Goal: Task Accomplishment & Management: Manage account settings

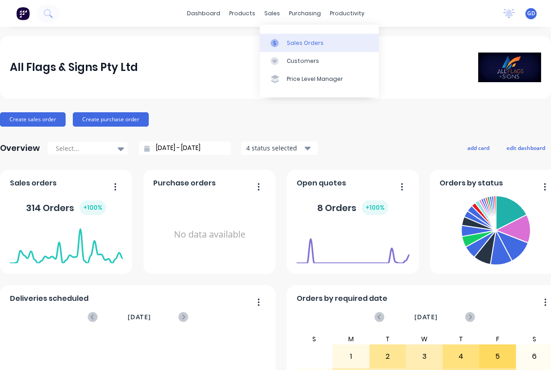
click at [292, 39] on div "Sales Orders" at bounding box center [305, 43] width 37 height 8
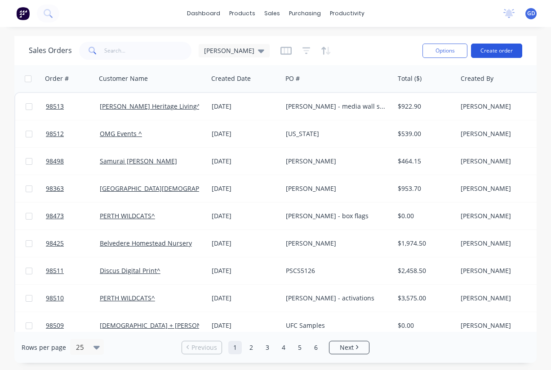
click at [491, 54] on button "Create order" at bounding box center [496, 51] width 51 height 14
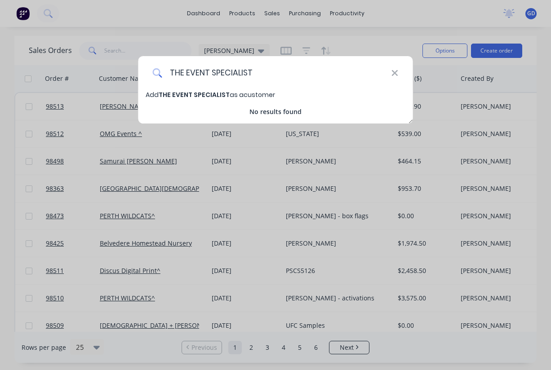
click at [209, 89] on input "THE EVENT SPECIALIST" at bounding box center [276, 73] width 229 height 34
type input "THE EVENT SPECIALIST"
click at [202, 95] on span "THE EVENT SPECIALIST" at bounding box center [194, 94] width 71 height 9
select select "AU"
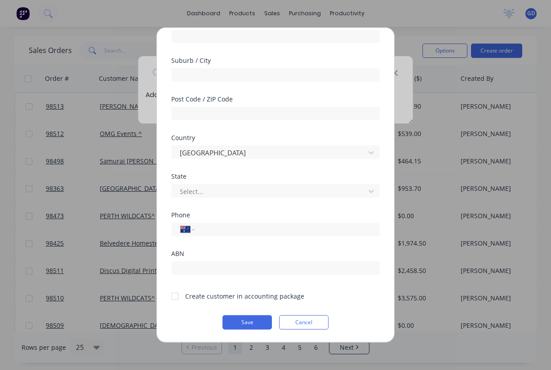
scroll to position [124, 0]
click at [176, 298] on div at bounding box center [175, 296] width 18 height 18
click at [241, 321] on button "Save" at bounding box center [246, 322] width 49 height 14
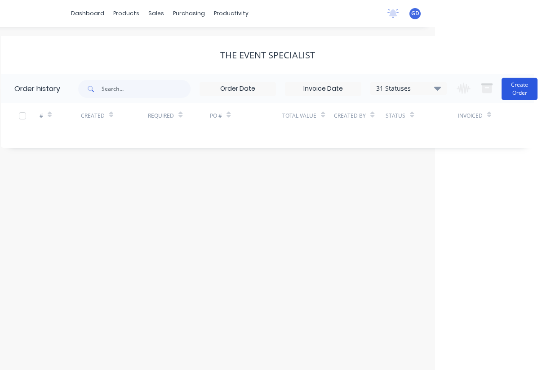
scroll to position [0, 116]
click at [512, 93] on button "Create Order" at bounding box center [519, 89] width 36 height 22
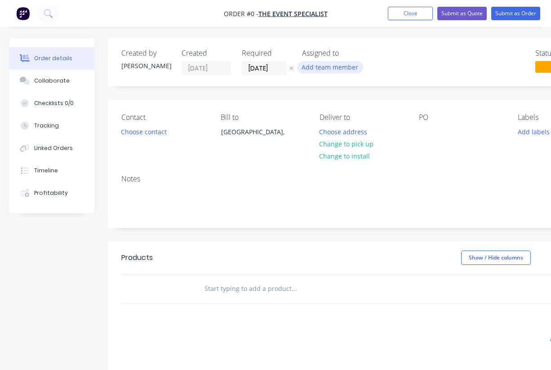
click at [345, 73] on button "Add team member" at bounding box center [330, 67] width 66 height 12
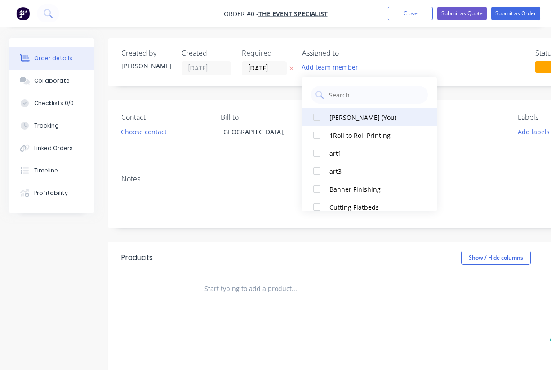
click at [326, 118] on button "Gino Dilello (You)" at bounding box center [369, 117] width 135 height 18
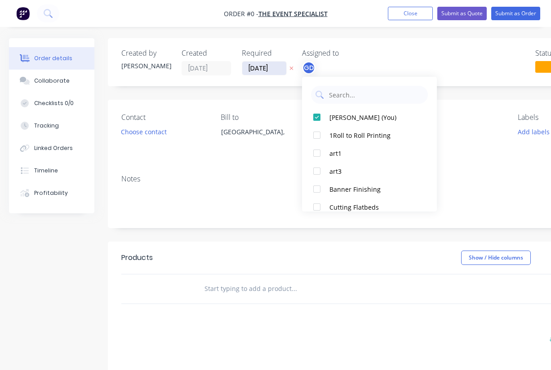
click at [264, 67] on div "Order details Collaborate Checklists 0/0 Tracking Linked Orders Timeline Profit…" at bounding box center [312, 285] width 625 height 495
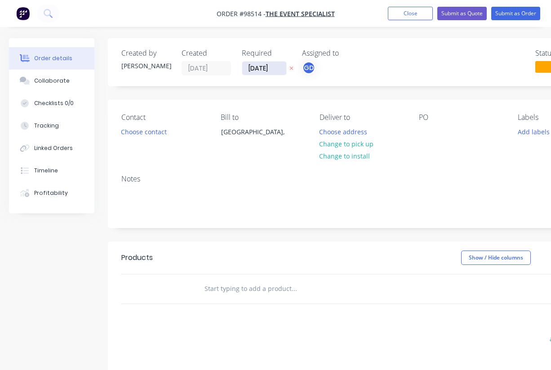
click at [263, 68] on input "09/09/25" at bounding box center [264, 68] width 44 height 13
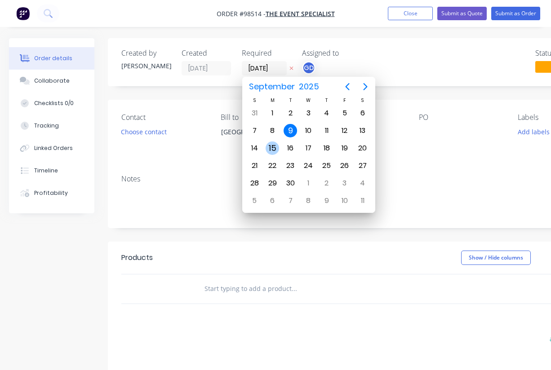
click at [271, 149] on div "15" at bounding box center [272, 148] width 13 height 13
type input "15/09/25"
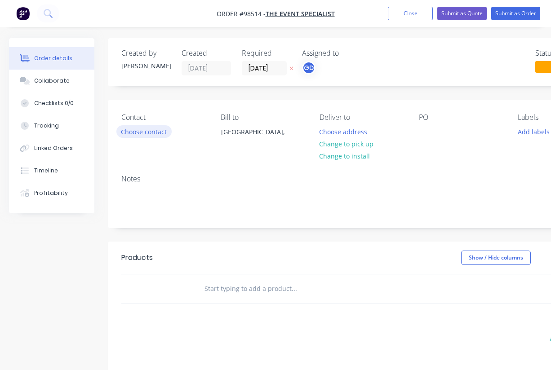
click at [149, 136] on button "Choose contact" at bounding box center [143, 131] width 55 height 12
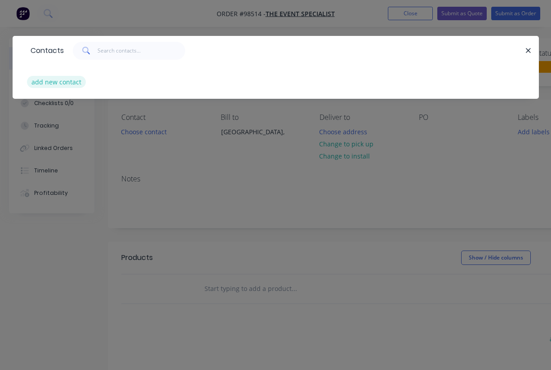
click at [54, 83] on button "add new contact" at bounding box center [56, 82] width 59 height 12
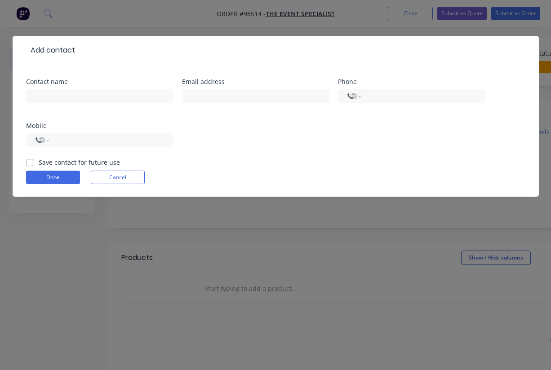
select select "AU"
click at [39, 164] on label "Save contact for future use" at bounding box center [79, 162] width 81 height 9
click at [29, 164] on input "Save contact for future use" at bounding box center [29, 162] width 7 height 9
checkbox input "true"
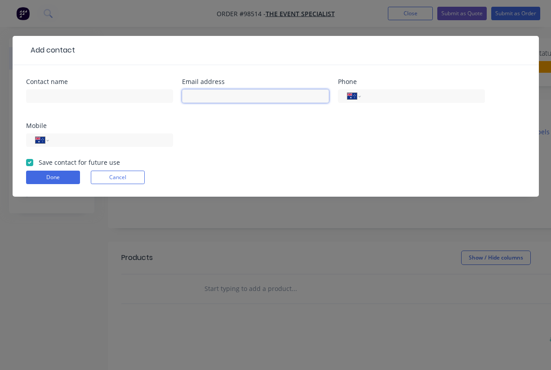
paste input "hayley@theeventspecialists.au"
type input "hayley@theeventspecialists.au"
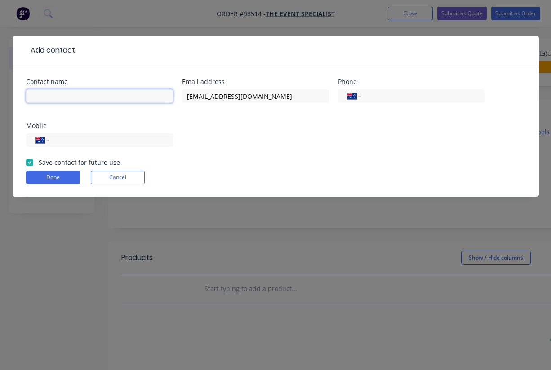
paste input "Hayley Hinchliffe"
type input "Hayley Hinchliffe"
drag, startPoint x: 212, startPoint y: 133, endPoint x: 319, endPoint y: 130, distance: 107.0
click at [212, 133] on div "Contact name Hayley Hinchliffe Email address hayley@theeventspecialists.au Phon…" at bounding box center [275, 118] width 499 height 79
click at [70, 139] on input "tel" at bounding box center [109, 140] width 108 height 10
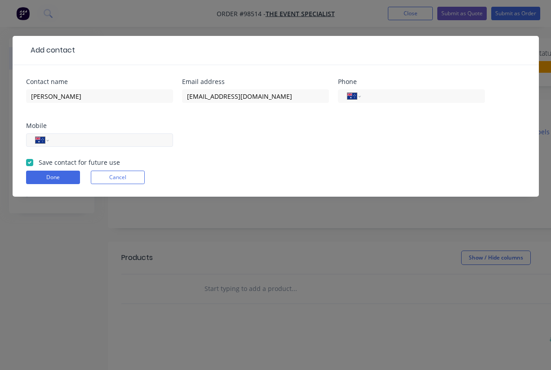
paste input "0401 027 161"
type input "0401 027 161"
click at [62, 176] on button "Done" at bounding box center [53, 177] width 54 height 13
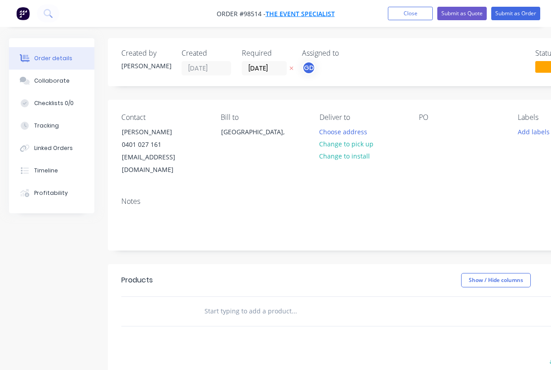
click at [286, 13] on span "THE EVENT SPECIALIST" at bounding box center [300, 13] width 69 height 9
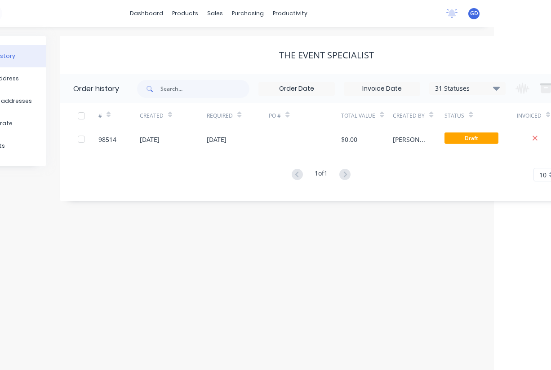
scroll to position [0, 88]
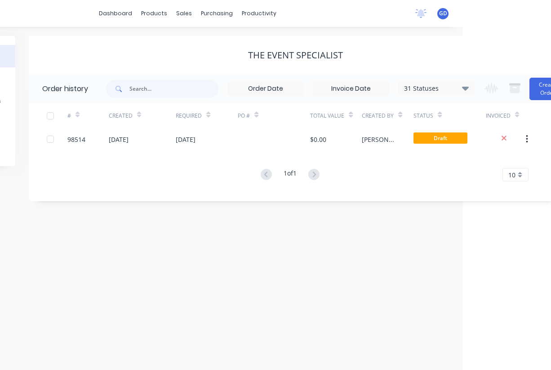
click at [309, 58] on div "THE EVENT SPECIALIST" at bounding box center [295, 55] width 95 height 11
click at [344, 52] on div "THE EVENT SPECIALIST" at bounding box center [295, 55] width 533 height 11
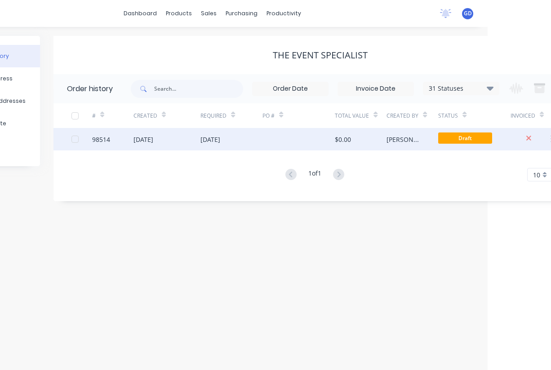
click at [100, 142] on div "98514" at bounding box center [101, 139] width 18 height 9
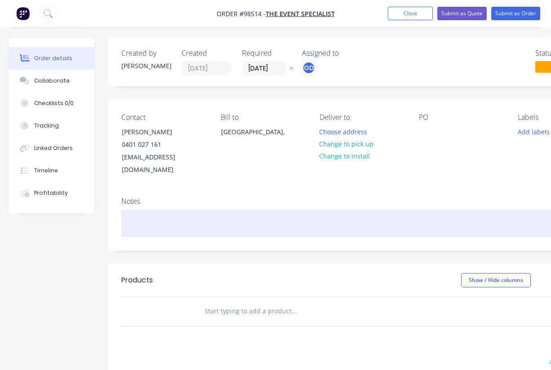
click at [148, 210] on div at bounding box center [361, 223] width 481 height 27
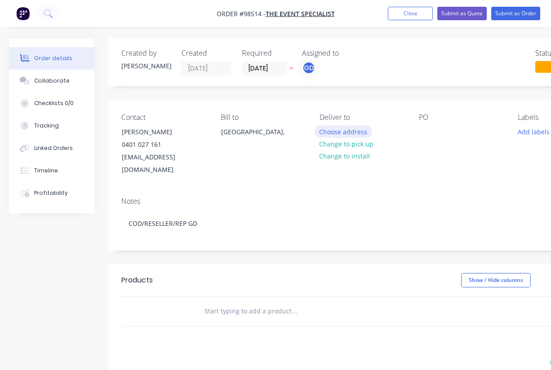
click at [341, 134] on button "Choose address" at bounding box center [343, 131] width 58 height 12
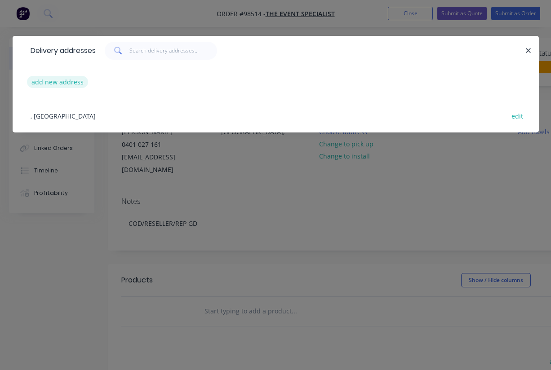
click at [67, 86] on button "add new address" at bounding box center [58, 82] width 62 height 12
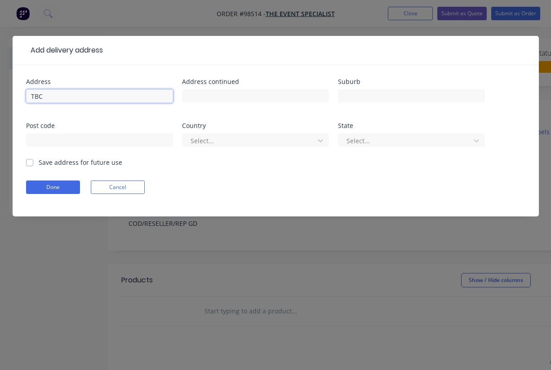
type input "TBC"
click at [39, 163] on label "Save address for future use" at bounding box center [81, 162] width 84 height 9
click at [29, 163] on input "Save address for future use" at bounding box center [29, 162] width 7 height 9
checkbox input "true"
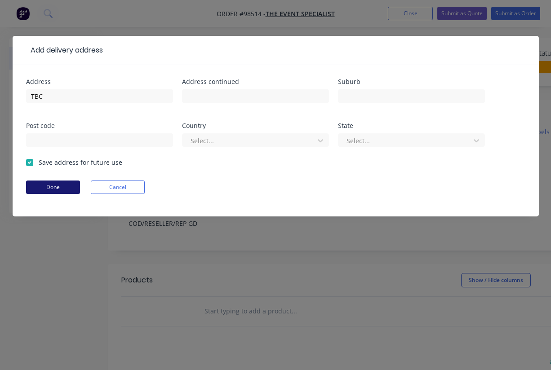
click at [49, 188] on button "Done" at bounding box center [53, 187] width 54 height 13
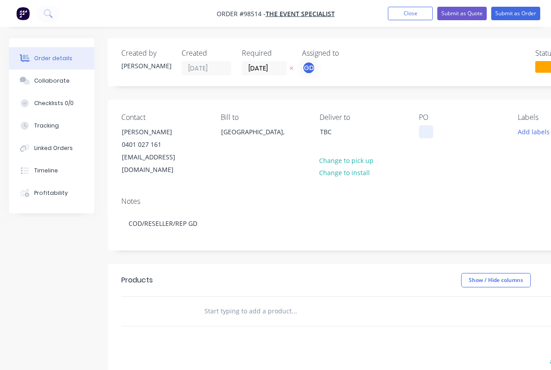
click at [428, 128] on div at bounding box center [426, 131] width 14 height 13
paste div
click at [449, 197] on div "Notes" at bounding box center [361, 201] width 481 height 9
click at [529, 131] on button "Add labels" at bounding box center [533, 131] width 41 height 12
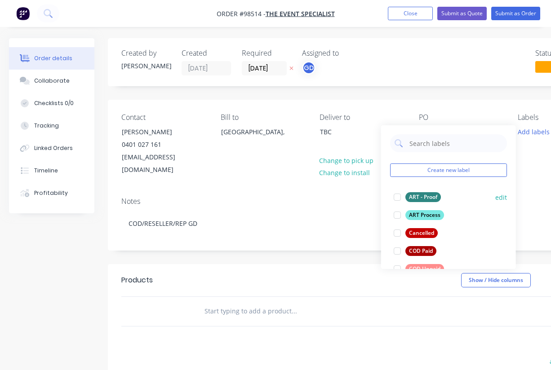
click at [421, 199] on div "ART - Proof" at bounding box center [422, 197] width 35 height 10
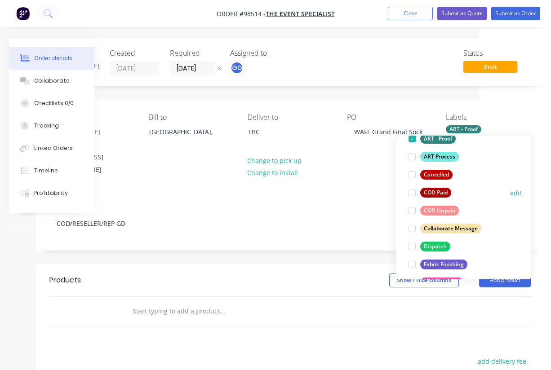
scroll to position [69, 0]
click at [444, 205] on div "COD Unpaid" at bounding box center [439, 210] width 39 height 10
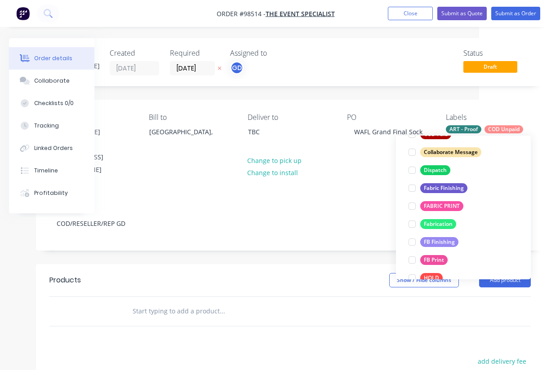
scroll to position [145, 0]
click at [443, 187] on div "Fabric Finishing" at bounding box center [443, 188] width 47 height 10
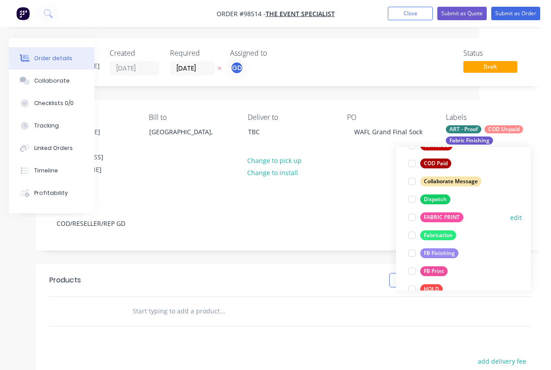
click at [442, 216] on div "FABRIC PRINT" at bounding box center [441, 217] width 43 height 10
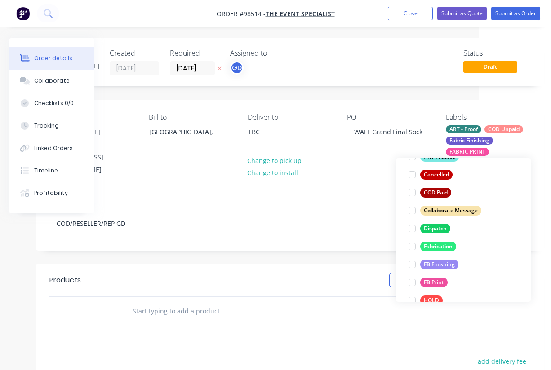
click at [330, 197] on div "Notes" at bounding box center [289, 201] width 481 height 9
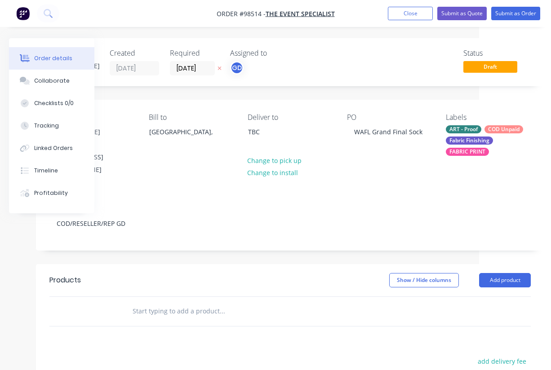
click at [159, 302] on input "text" at bounding box center [222, 311] width 180 height 18
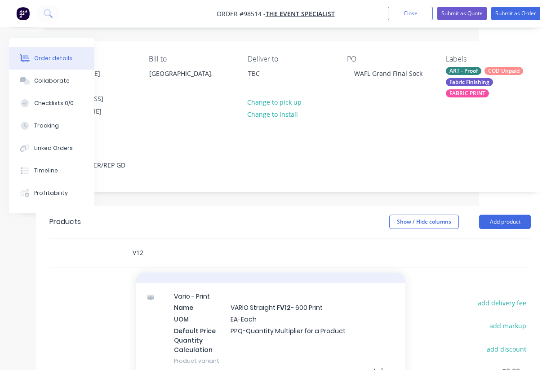
scroll to position [225, 0]
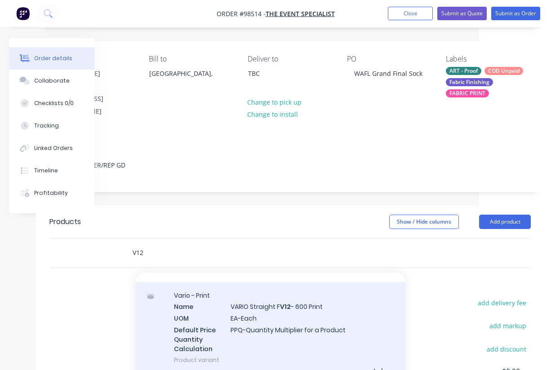
type input "V12"
click at [263, 300] on div "Vario - Print Name VARIO Straight F V12 - 600 Print UOM EA-Each Default Price Q…" at bounding box center [271, 327] width 270 height 91
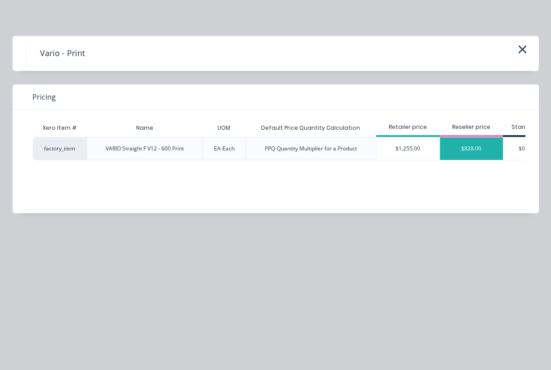
click at [470, 152] on div "$828.00" at bounding box center [471, 148] width 63 height 22
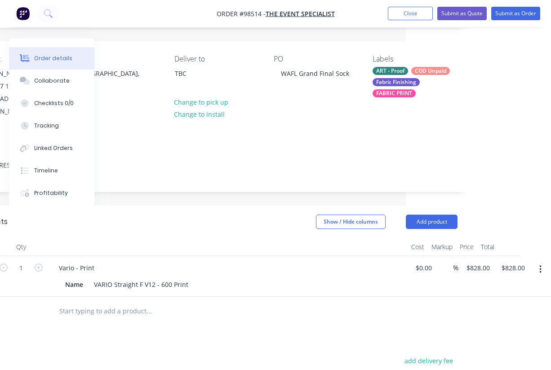
scroll to position [58, 145]
click at [516, 261] on input "828.00" at bounding box center [514, 267] width 28 height 13
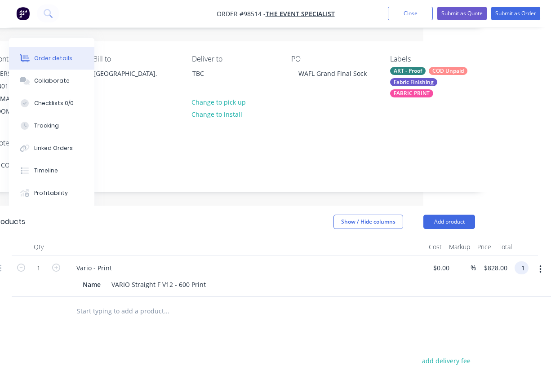
scroll to position [58, 128]
type input "1075"
type input "$1,075.00"
click at [417, 282] on div "Vario - Print Name VARIO Straight F V12 - 600 Print" at bounding box center [245, 276] width 359 height 41
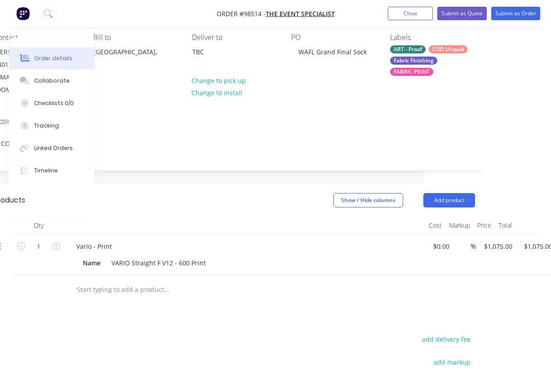
scroll to position [80, 128]
click at [455, 333] on button "add delivery fee" at bounding box center [446, 339] width 58 height 12
type input "55"
click at [342, 308] on div "Products Show / Hide columns Add product Qty Cost Markup Price Total 1 Vario - …" at bounding box center [234, 351] width 508 height 334
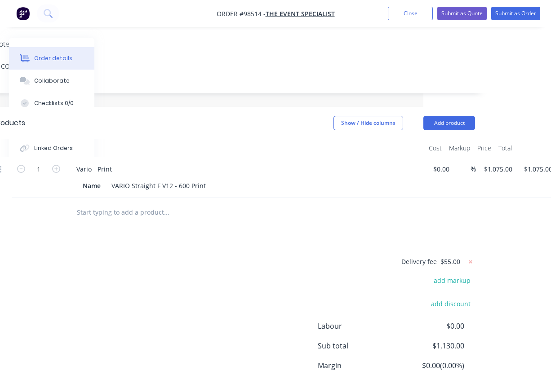
scroll to position [218, 128]
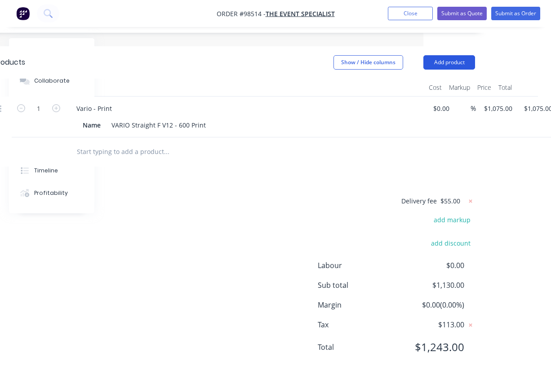
click at [449, 55] on button "Add product" at bounding box center [449, 62] width 52 height 14
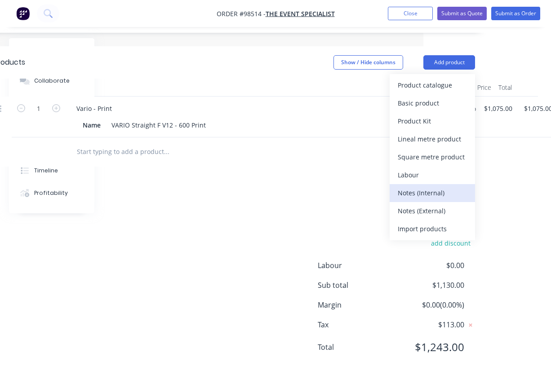
click at [429, 186] on div "Notes (Internal)" at bounding box center [432, 192] width 69 height 13
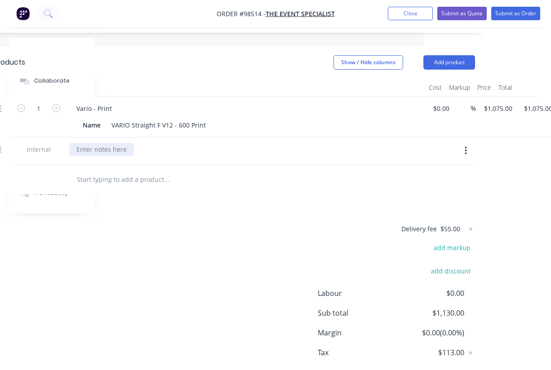
paste div
click at [191, 223] on div "Delivery fee $55.00 add markup add discount Labour $0.00 Sub total $1,130.00 Ma…" at bounding box center [234, 307] width 481 height 169
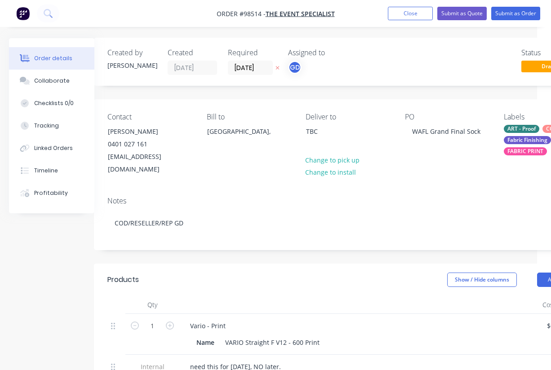
scroll to position [0, 0]
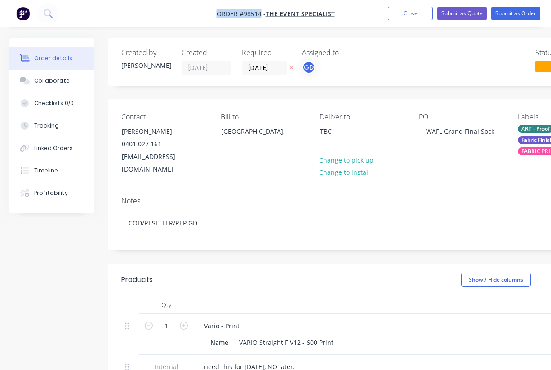
drag, startPoint x: 214, startPoint y: 10, endPoint x: 261, endPoint y: 16, distance: 48.0
click at [261, 16] on nav "Order #98514 - THE EVENT SPECIALIST Add product Close Submit as Quote Submit as…" at bounding box center [275, 13] width 551 height 27
copy span "Order #98514"
click at [403, 15] on button "Close" at bounding box center [410, 13] width 45 height 13
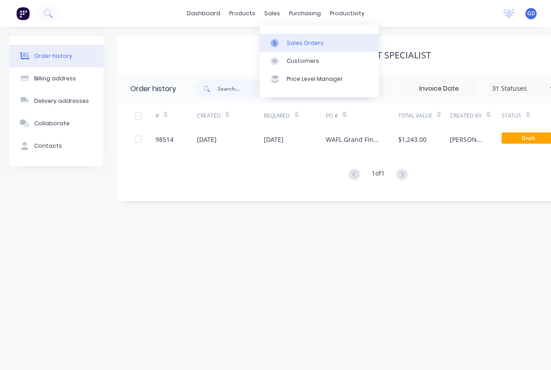
click at [294, 38] on link "Sales Orders" at bounding box center [319, 43] width 119 height 18
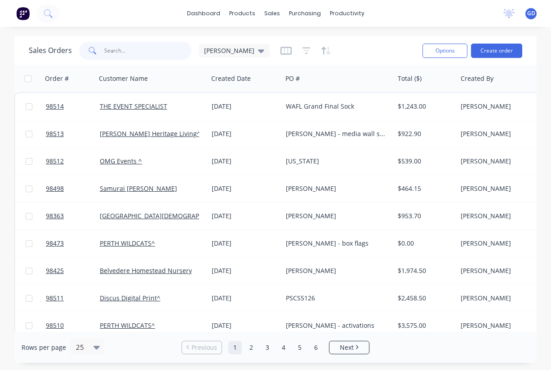
click at [128, 53] on input "text" at bounding box center [148, 51] width 88 height 18
type input "[PERSON_NAME]"
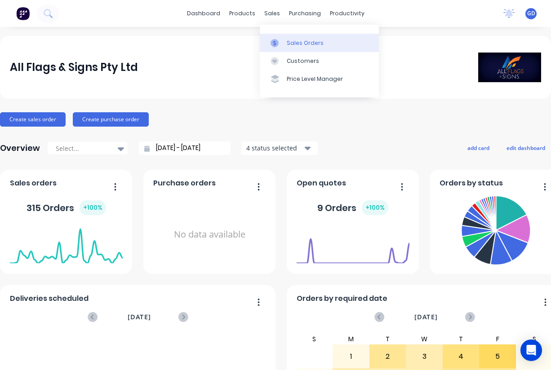
click at [289, 40] on div "Sales Orders" at bounding box center [305, 43] width 37 height 8
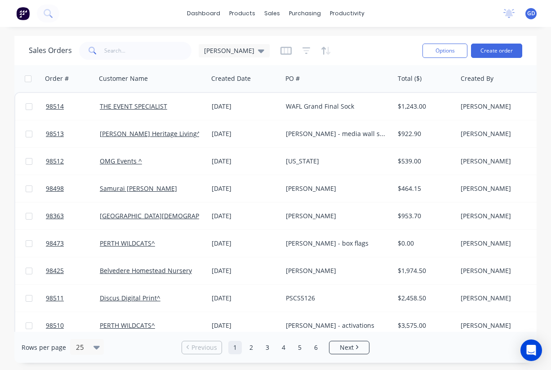
scroll to position [0, 0]
click at [120, 47] on input "text" at bounding box center [148, 51] width 88 height 18
type input "[PERSON_NAME]"
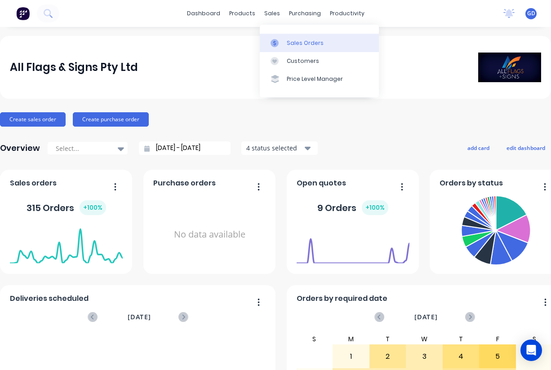
click at [300, 43] on div "Sales Orders" at bounding box center [305, 43] width 37 height 8
click at [296, 35] on link "Sales Orders" at bounding box center [319, 43] width 119 height 18
click at [294, 41] on div "Sales Orders" at bounding box center [305, 43] width 37 height 8
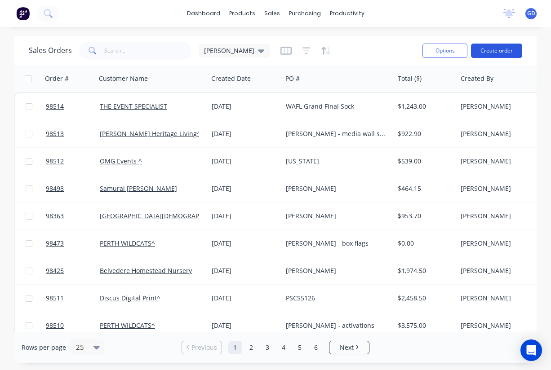
click at [487, 53] on button "Create order" at bounding box center [496, 51] width 51 height 14
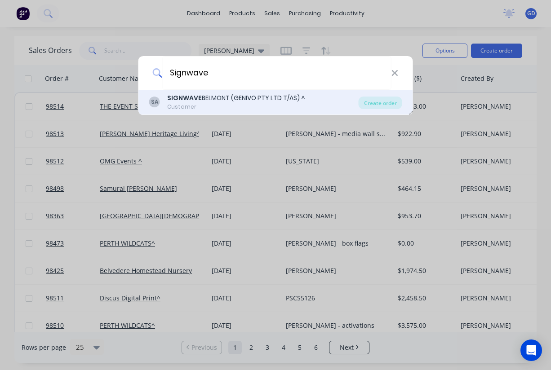
type input "Signwave"
click at [206, 96] on div "SIGNWAVE BELMONT (GENIVO PTY LTD T/AS) ^" at bounding box center [236, 97] width 138 height 9
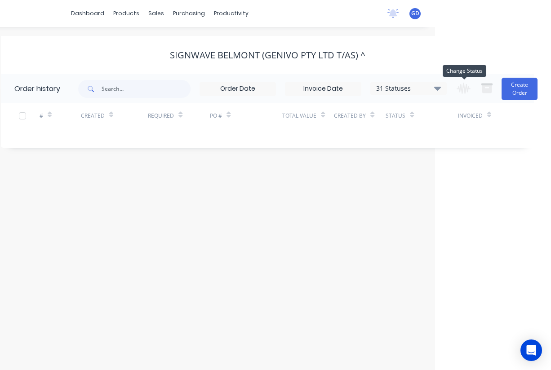
scroll to position [0, 116]
click at [520, 93] on button "Create Order" at bounding box center [519, 89] width 36 height 22
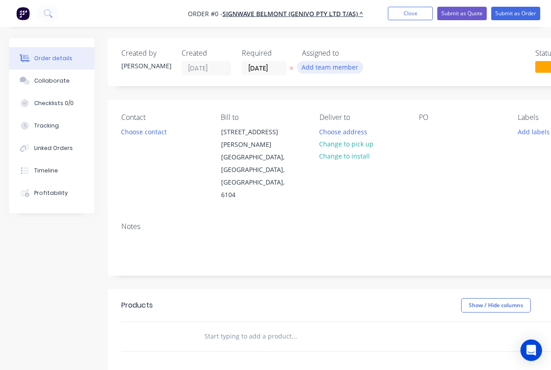
click at [321, 64] on button "Add team member" at bounding box center [330, 67] width 66 height 12
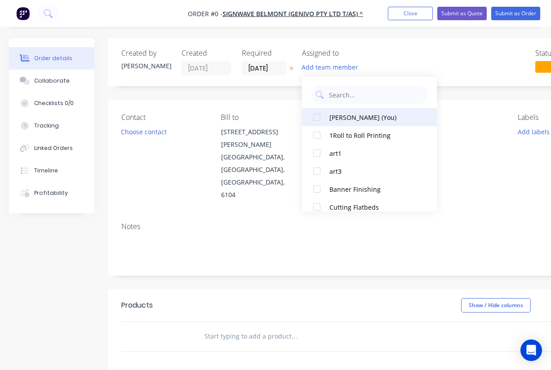
click at [319, 117] on div at bounding box center [317, 117] width 18 height 18
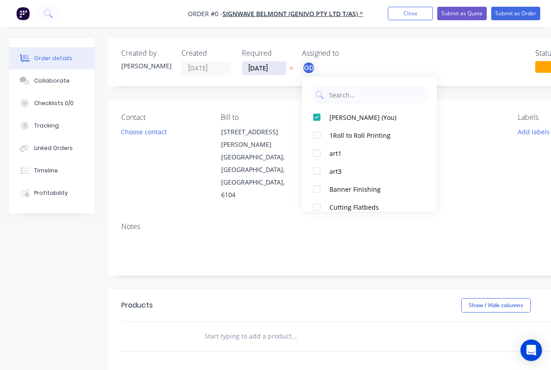
click at [253, 70] on div "Order details Collaborate Checklists 0/0 Tracking Linked Orders Timeline Profit…" at bounding box center [312, 309] width 625 height 543
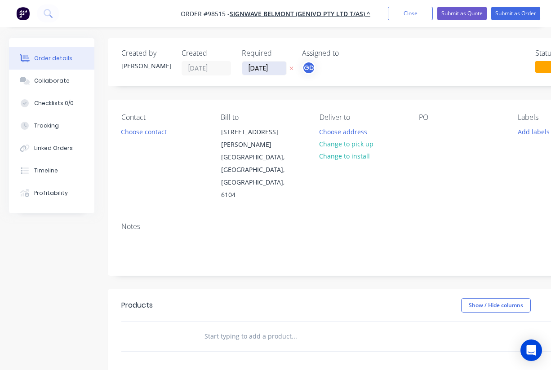
click at [268, 66] on input "[DATE]" at bounding box center [264, 68] width 44 height 13
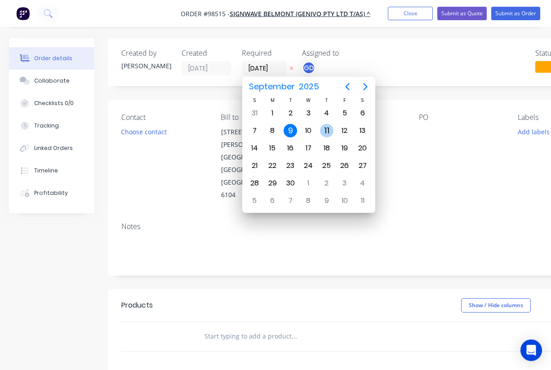
click at [326, 129] on div "11" at bounding box center [326, 130] width 13 height 13
type input "11/09/25"
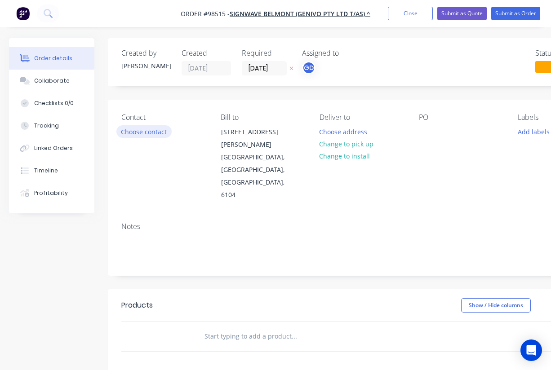
click at [155, 133] on button "Choose contact" at bounding box center [143, 131] width 55 height 12
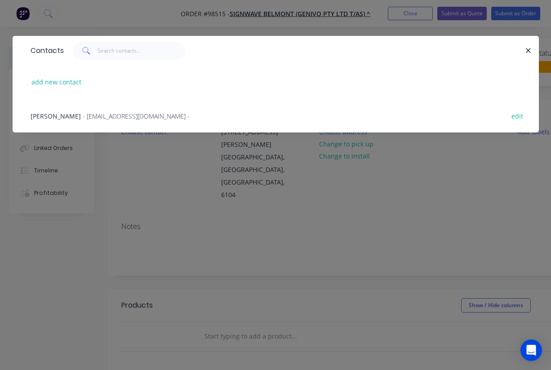
click at [57, 118] on span "IVONA OKUNIEWICZ" at bounding box center [56, 116] width 50 height 9
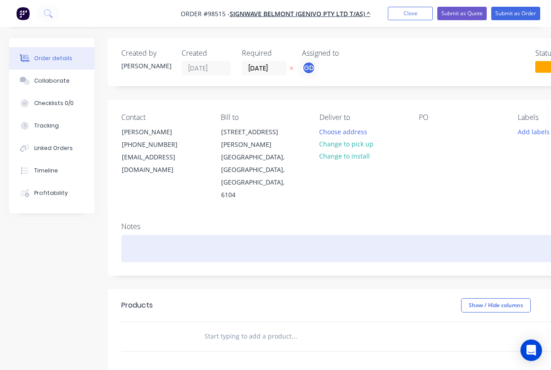
click at [137, 235] on div at bounding box center [361, 248] width 481 height 27
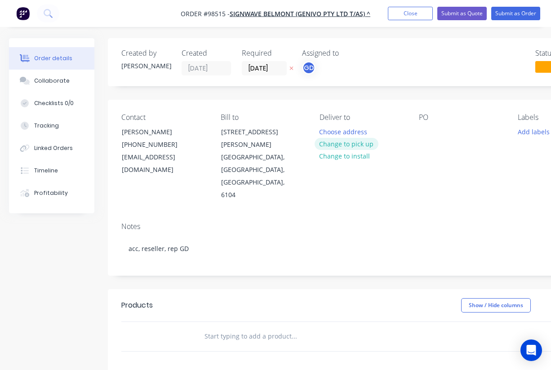
click at [347, 147] on button "Change to pick up" at bounding box center [346, 144] width 64 height 12
click at [422, 134] on div at bounding box center [426, 131] width 14 height 13
click at [526, 131] on button "Add labels" at bounding box center [533, 131] width 41 height 12
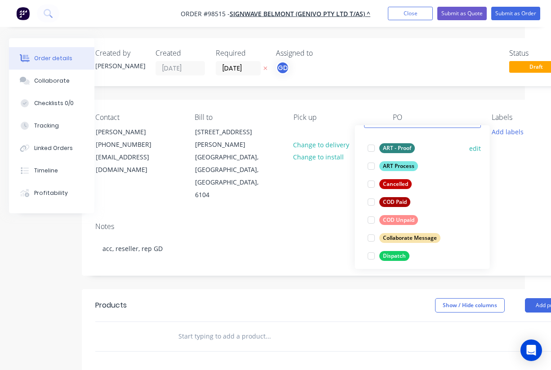
scroll to position [54, 0]
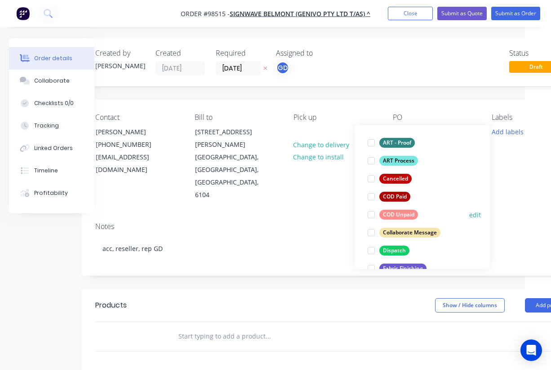
click at [397, 216] on div "COD Unpaid" at bounding box center [398, 215] width 39 height 10
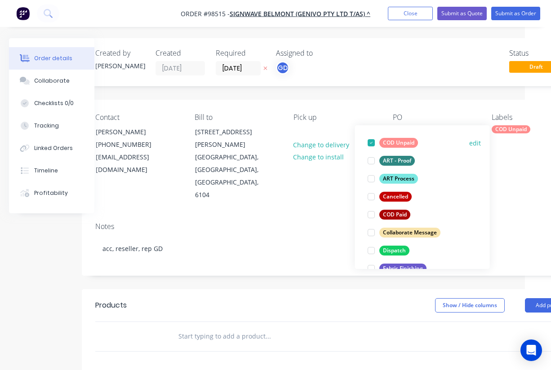
click at [373, 142] on div at bounding box center [371, 143] width 18 height 18
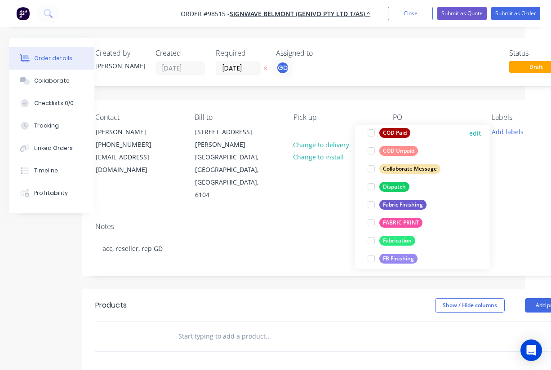
scroll to position [122, 0]
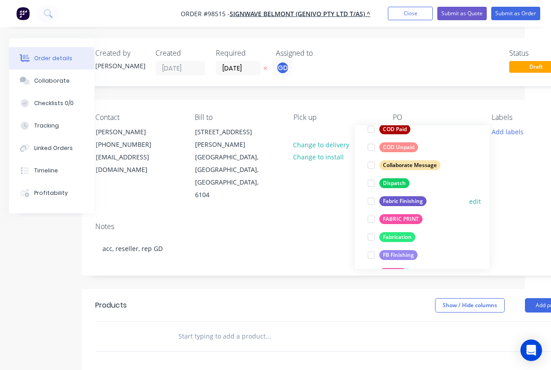
click at [407, 203] on div "Fabric Finishing" at bounding box center [402, 201] width 47 height 10
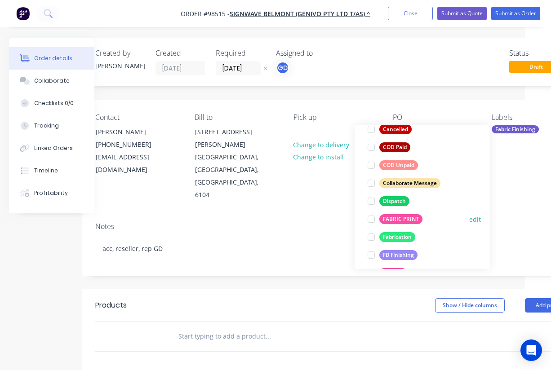
click at [404, 217] on div "FABRIC PRINT" at bounding box center [400, 219] width 43 height 10
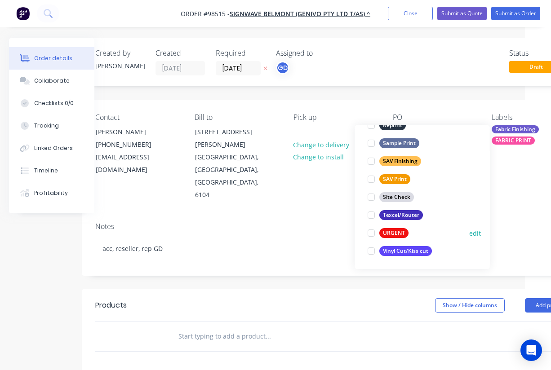
scroll to position [431, 0]
click at [373, 231] on div at bounding box center [371, 233] width 18 height 18
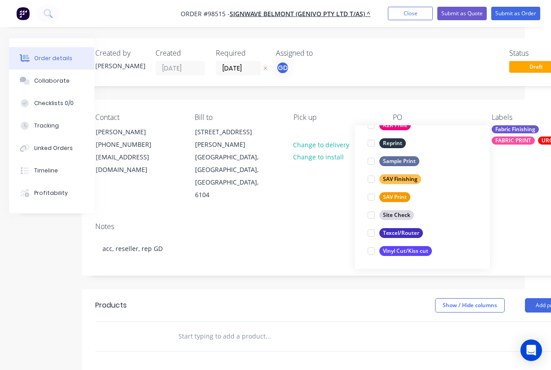
click at [307, 215] on div "Notes acc, reseller, rep GD" at bounding box center [336, 245] width 508 height 60
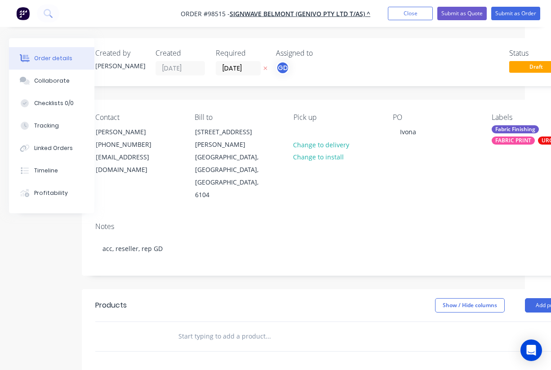
click at [212, 328] on input "text" at bounding box center [268, 337] width 180 height 18
paste input "V12 6m frame and single sided sock"
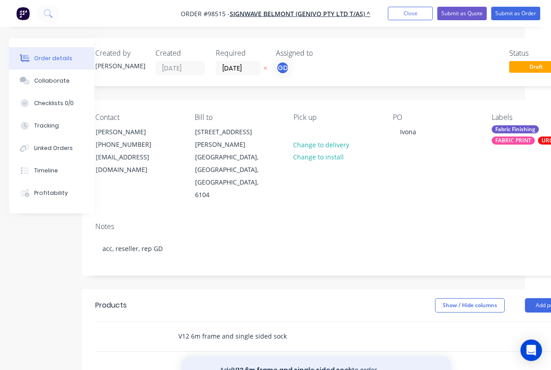
type input "V12 6m frame and single sided sock"
click at [270, 356] on button "Add V12 6m frame and single sided sock to order" at bounding box center [316, 370] width 270 height 29
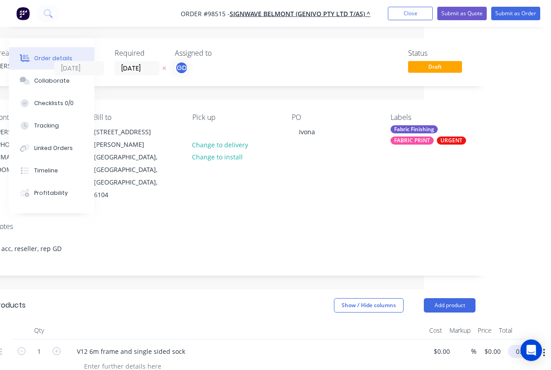
click at [522, 345] on input "0.00" at bounding box center [521, 351] width 21 height 13
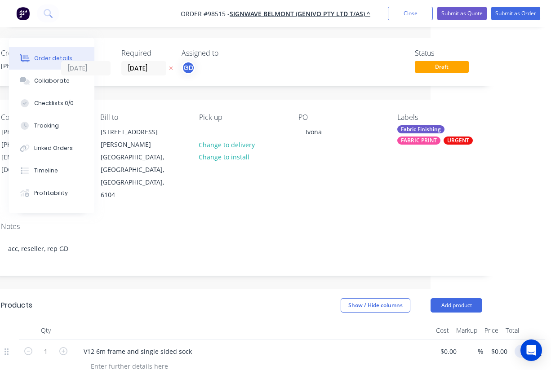
scroll to position [0, 120]
type input "1770"
type input "$1,770.00"
click at [365, 322] on div at bounding box center [252, 331] width 359 height 18
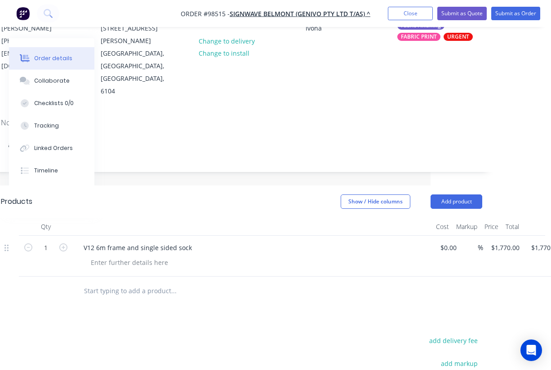
scroll to position [106, 120]
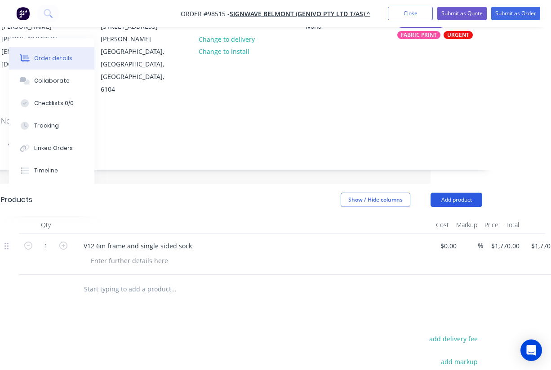
click at [458, 193] on button "Add product" at bounding box center [456, 200] width 52 height 14
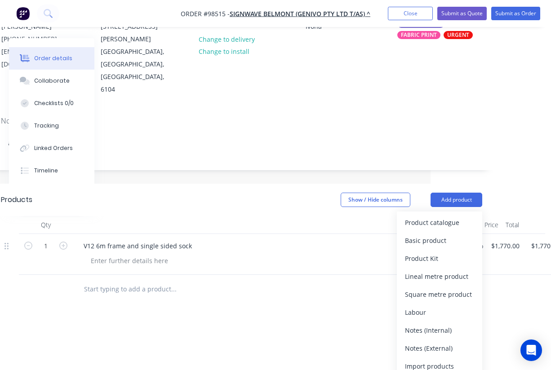
scroll to position [243, 120]
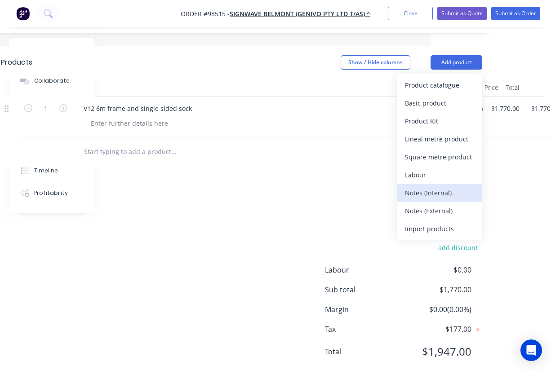
click at [432, 186] on div "Notes (Internal)" at bounding box center [439, 192] width 69 height 13
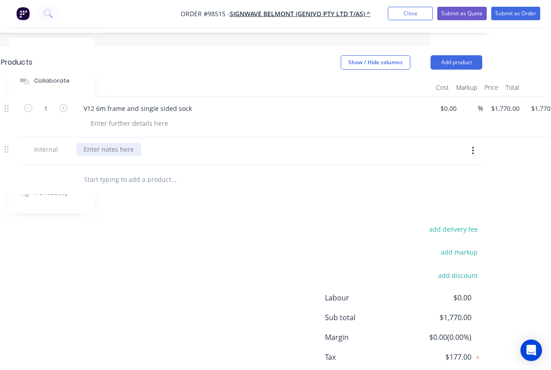
click at [107, 143] on div at bounding box center [108, 149] width 65 height 13
paste div
click at [164, 171] on input "text" at bounding box center [174, 180] width 180 height 18
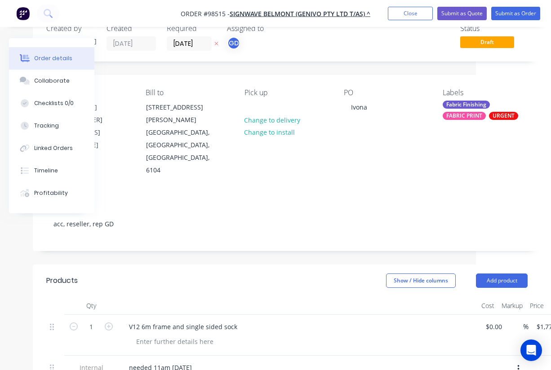
scroll to position [26, 75]
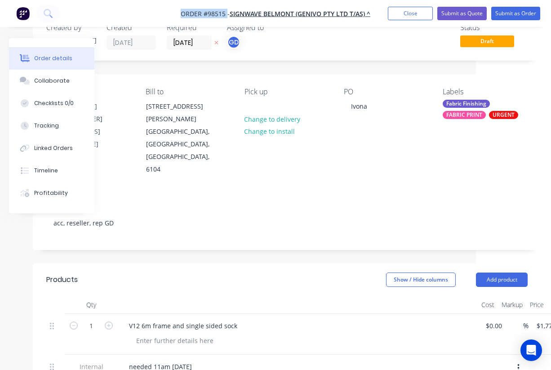
drag, startPoint x: 176, startPoint y: 13, endPoint x: 226, endPoint y: 15, distance: 50.8
click at [226, 15] on nav "Order #98515 - SIGNWAVE BELMONT (GENIVO PTY LTD T/AS) ^ Add product Close Submi…" at bounding box center [275, 13] width 551 height 27
click at [208, 15] on span "Order #98515 -" at bounding box center [205, 13] width 49 height 9
drag, startPoint x: 181, startPoint y: 14, endPoint x: 226, endPoint y: 13, distance: 45.4
click at [226, 13] on nav "Order #98515 - SIGNWAVE BELMONT (GENIVO PTY LTD T/AS) ^ Add product Close Submi…" at bounding box center [275, 13] width 551 height 27
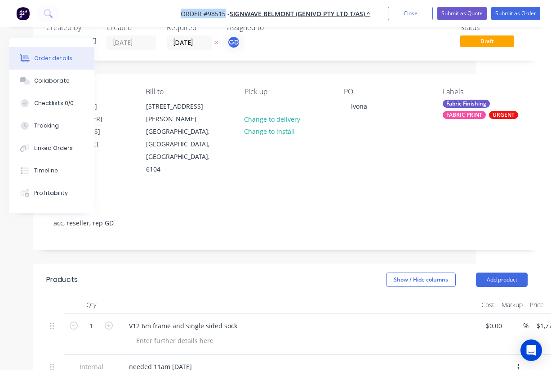
copy span "Order #98515"
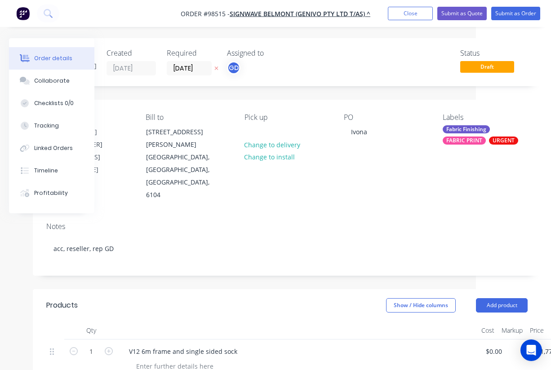
click at [261, 136] on div "Pick up Change to delivery Change to install" at bounding box center [286, 157] width 85 height 89
click at [257, 131] on div at bounding box center [251, 131] width 14 height 13
click at [275, 215] on div "Notes acc, reseller, rep GD" at bounding box center [287, 245] width 508 height 60
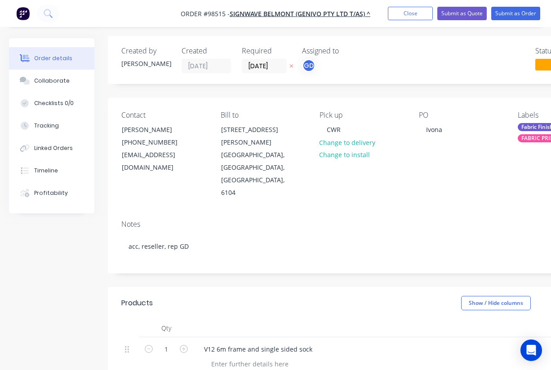
scroll to position [5, 0]
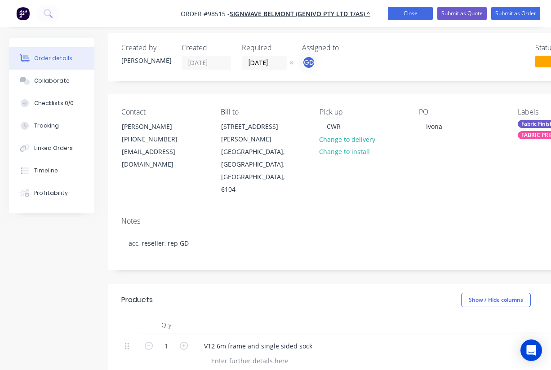
click at [406, 19] on button "Close" at bounding box center [410, 13] width 45 height 13
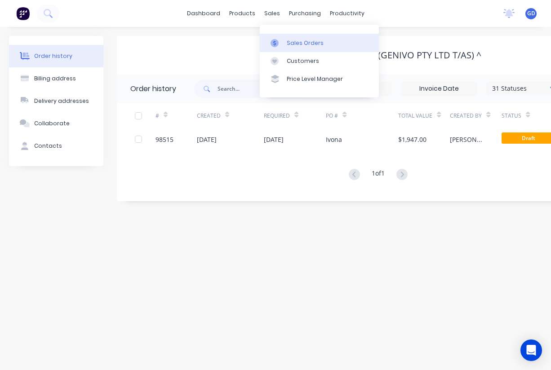
click at [294, 43] on div "Sales Orders" at bounding box center [305, 43] width 37 height 8
